Goal: Task Accomplishment & Management: Use online tool/utility

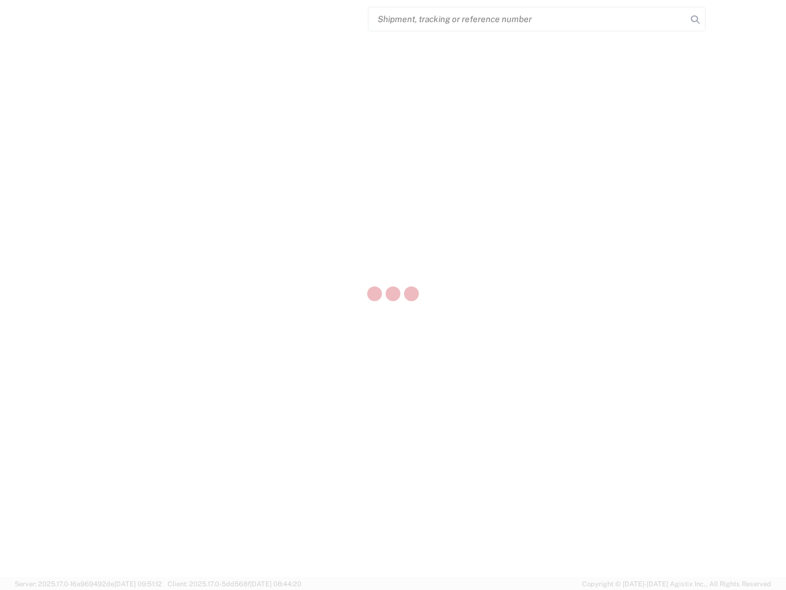
select select "US"
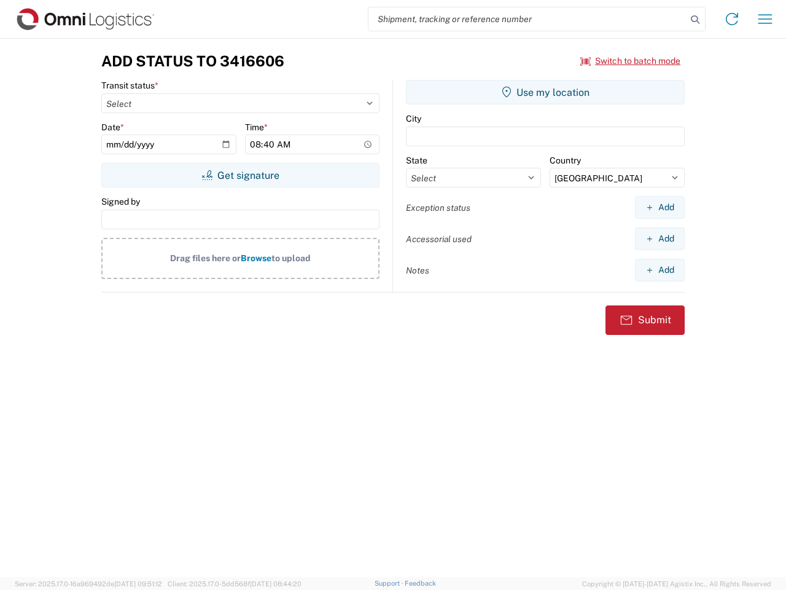
click at [528, 19] on input "search" at bounding box center [528, 18] width 318 height 23
click at [695, 20] on icon at bounding box center [695, 19] width 17 height 17
click at [732, 19] on icon at bounding box center [732, 19] width 20 height 20
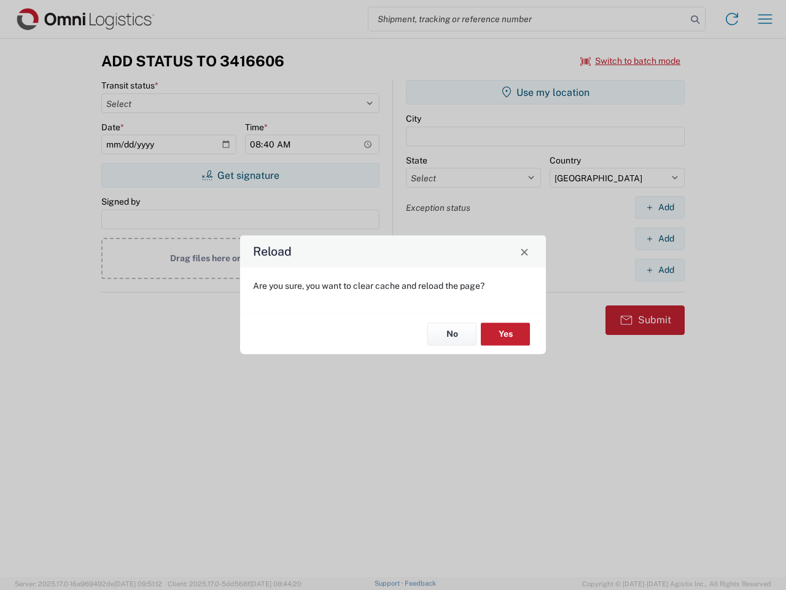
click at [765, 19] on div "Reload Are you sure, you want to clear cache and reload the page? No Yes" at bounding box center [393, 295] width 786 height 590
click at [631, 61] on div "Reload Are you sure, you want to clear cache and reload the page? No Yes" at bounding box center [393, 295] width 786 height 590
click at [240, 175] on div "Reload Are you sure, you want to clear cache and reload the page? No Yes" at bounding box center [393, 295] width 786 height 590
click at [546, 92] on div "Reload Are you sure, you want to clear cache and reload the page? No Yes" at bounding box center [393, 295] width 786 height 590
click at [660, 207] on div "Reload Are you sure, you want to clear cache and reload the page? No Yes" at bounding box center [393, 295] width 786 height 590
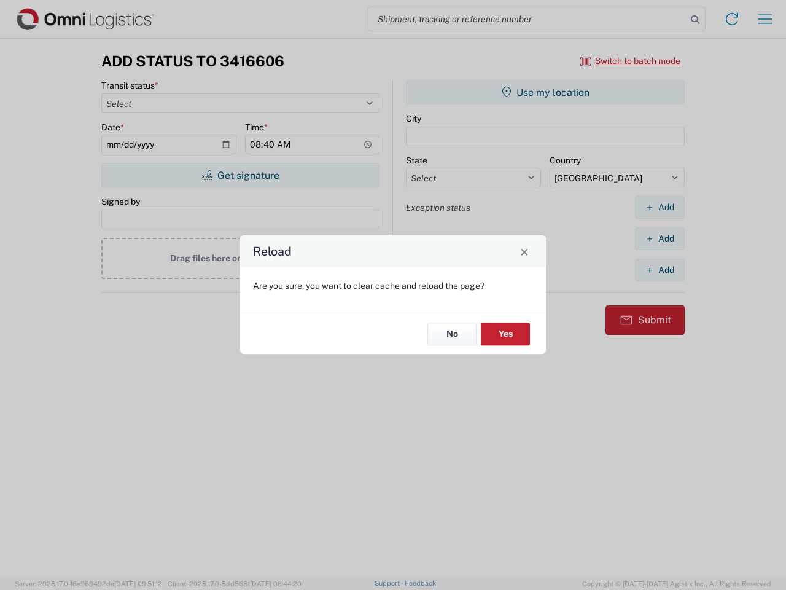
click at [660, 238] on div "Reload Are you sure, you want to clear cache and reload the page? No Yes" at bounding box center [393, 295] width 786 height 590
click at [660, 270] on div "Reload Are you sure, you want to clear cache and reload the page? No Yes" at bounding box center [393, 295] width 786 height 590
